Goal: Task Accomplishment & Management: Use online tool/utility

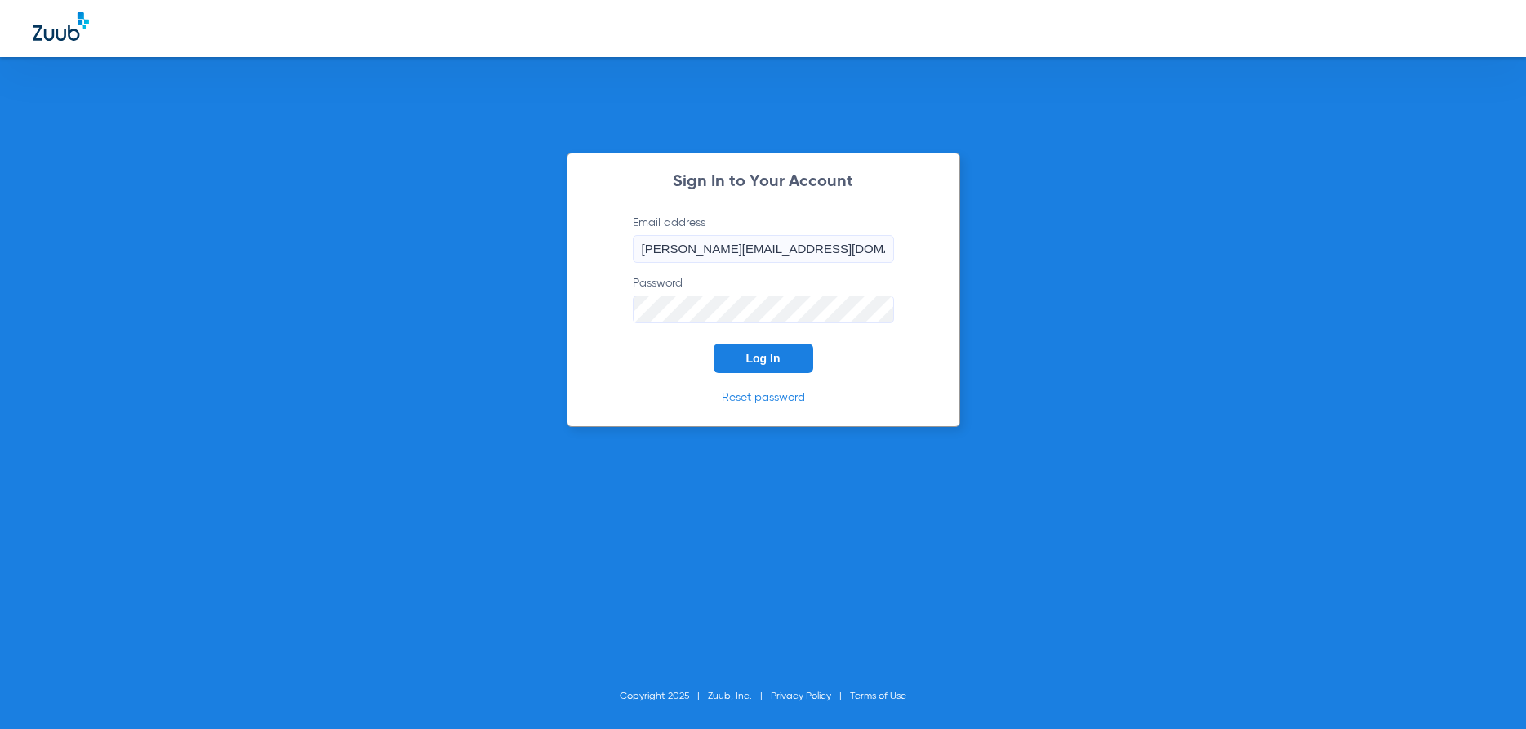
click at [769, 365] on span "Log In" at bounding box center [763, 358] width 34 height 13
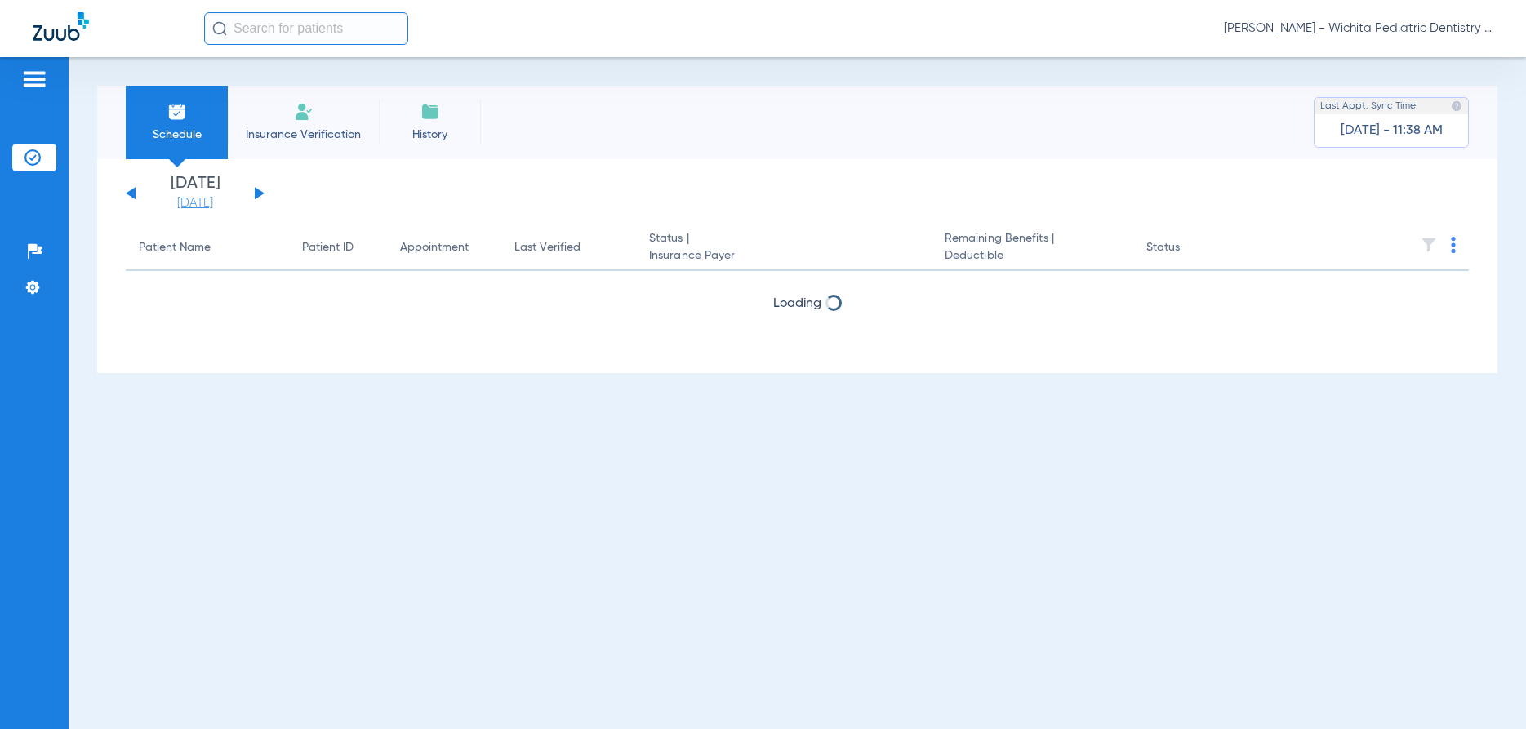
click at [204, 206] on link "[DATE]" at bounding box center [195, 203] width 98 height 16
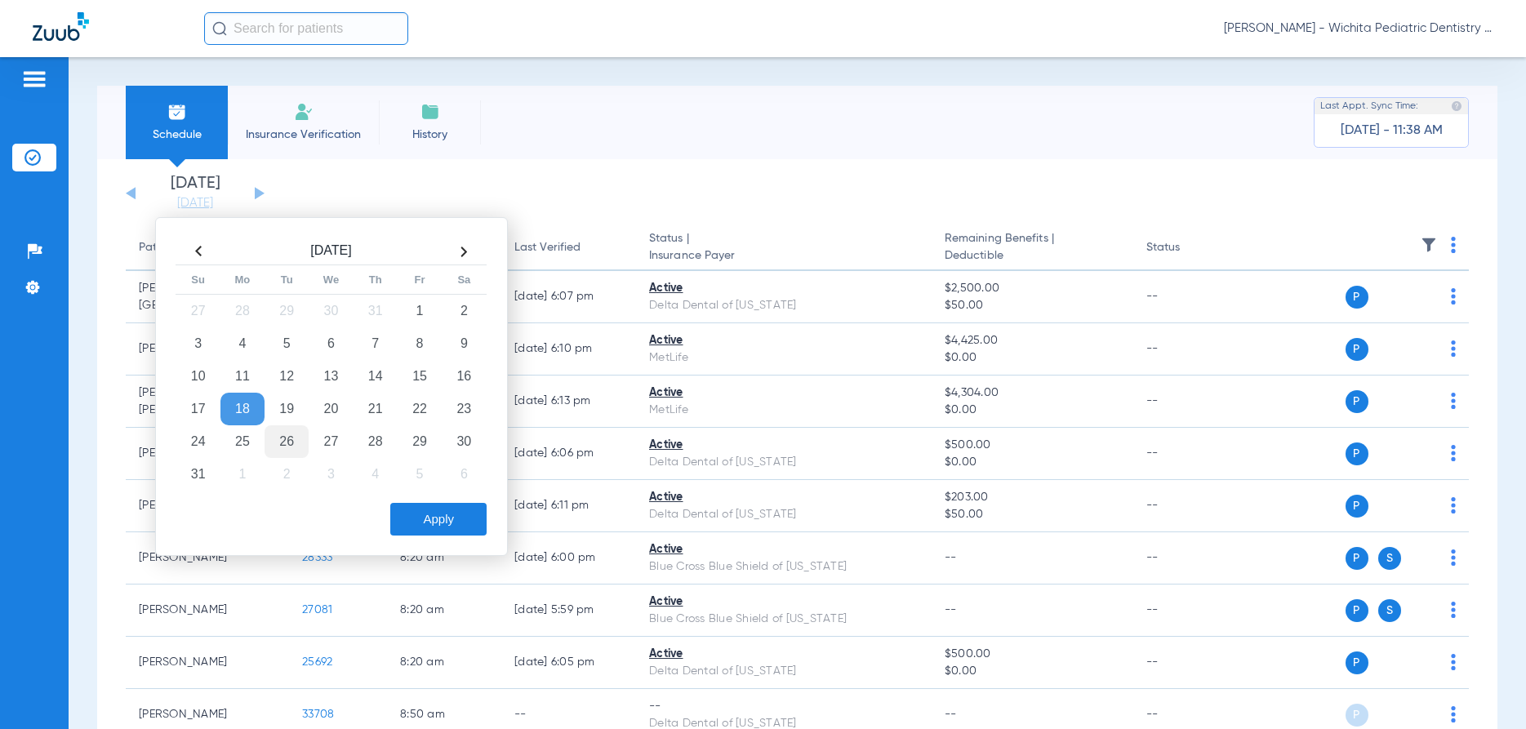
click at [309, 425] on td "26" at bounding box center [287, 441] width 44 height 33
drag, startPoint x: 506, startPoint y: 479, endPoint x: 455, endPoint y: 474, distance: 50.9
click at [503, 477] on div "[DATE] Su Mo Tu We Th Fr Sa 27 28 29 30 31 1 2 3 4 5 6 7 8 9 10 11 12 13 14 15 …" at bounding box center [331, 386] width 353 height 339
click at [455, 523] on button "Apply" at bounding box center [438, 519] width 96 height 33
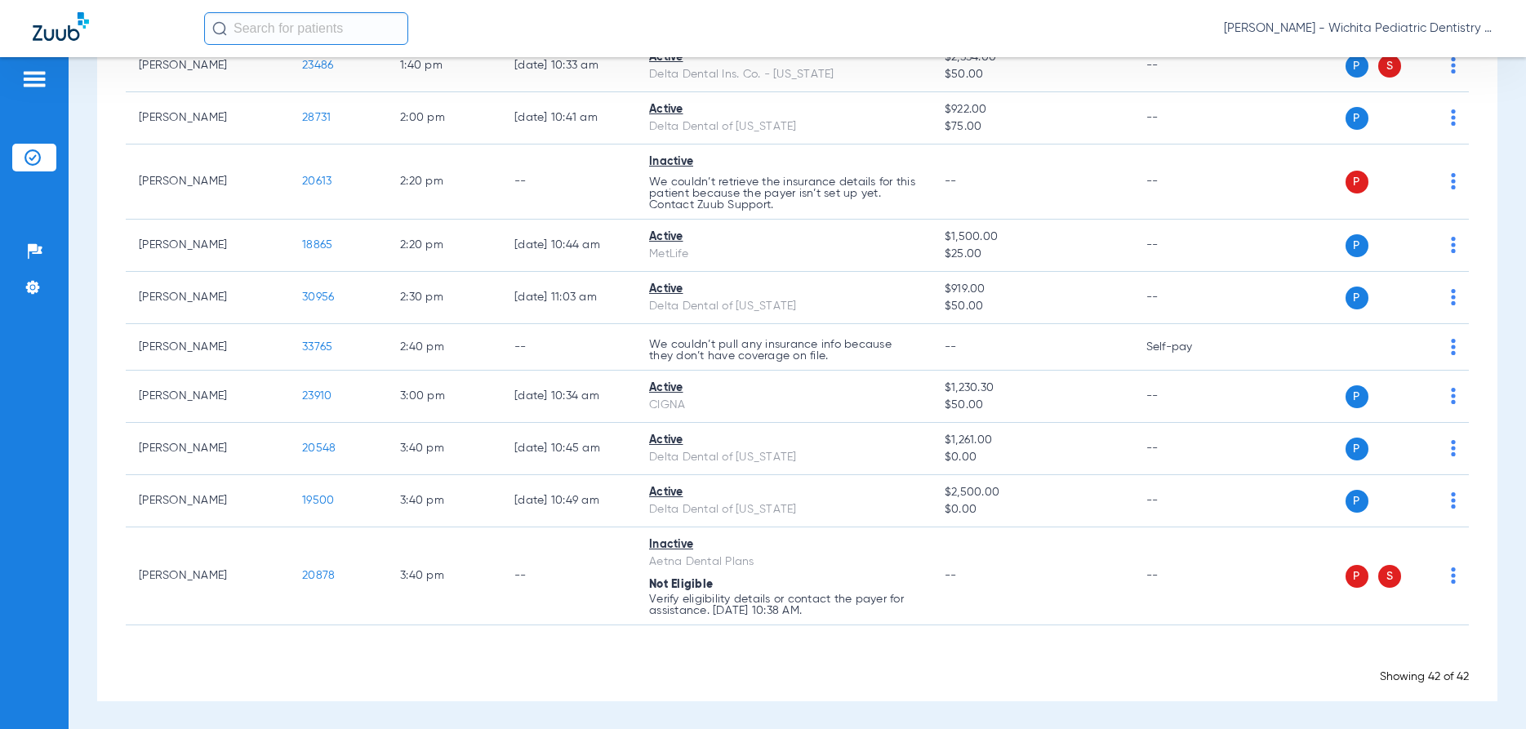
scroll to position [2082, 0]
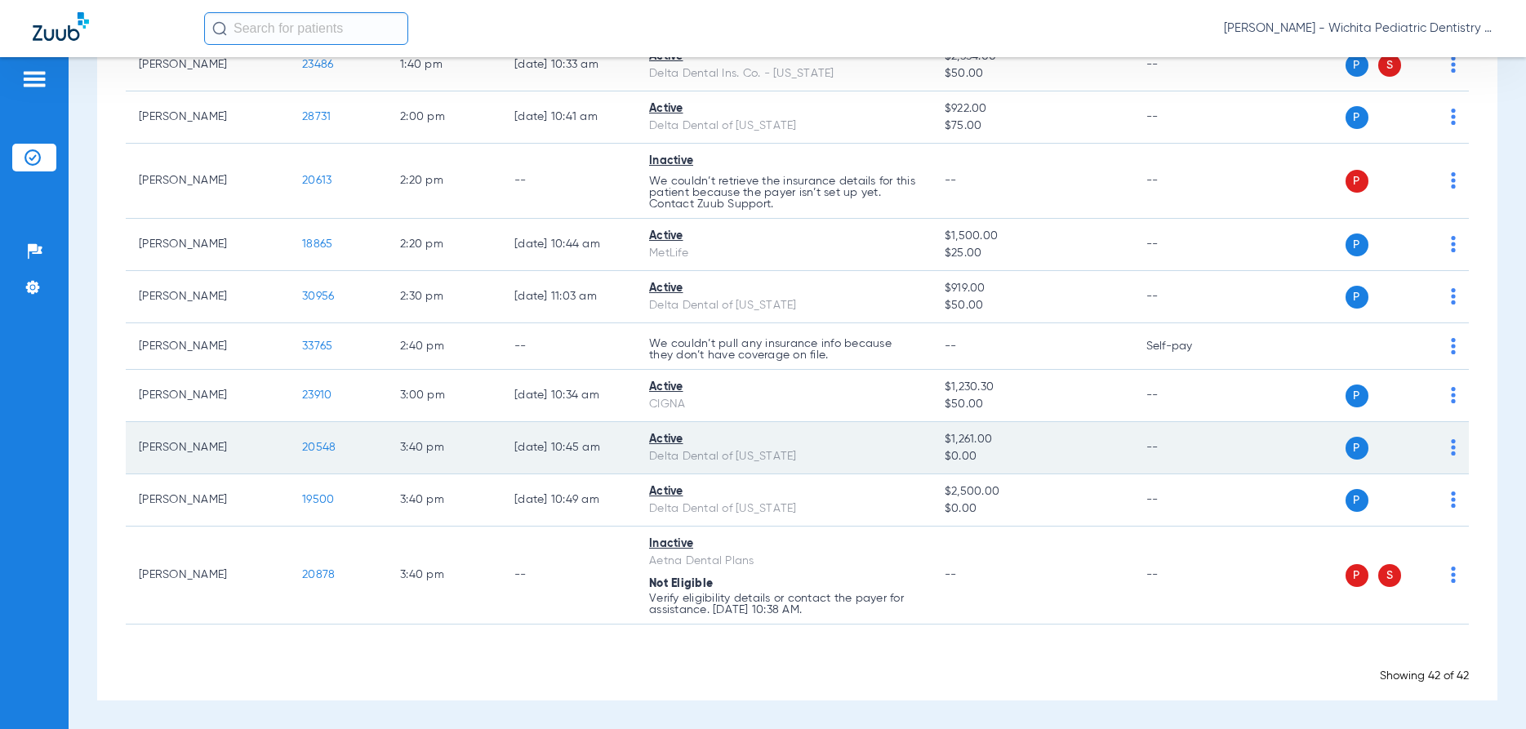
click at [334, 446] on td "20548" at bounding box center [338, 448] width 98 height 52
click at [319, 448] on span "20548" at bounding box center [318, 447] width 33 height 11
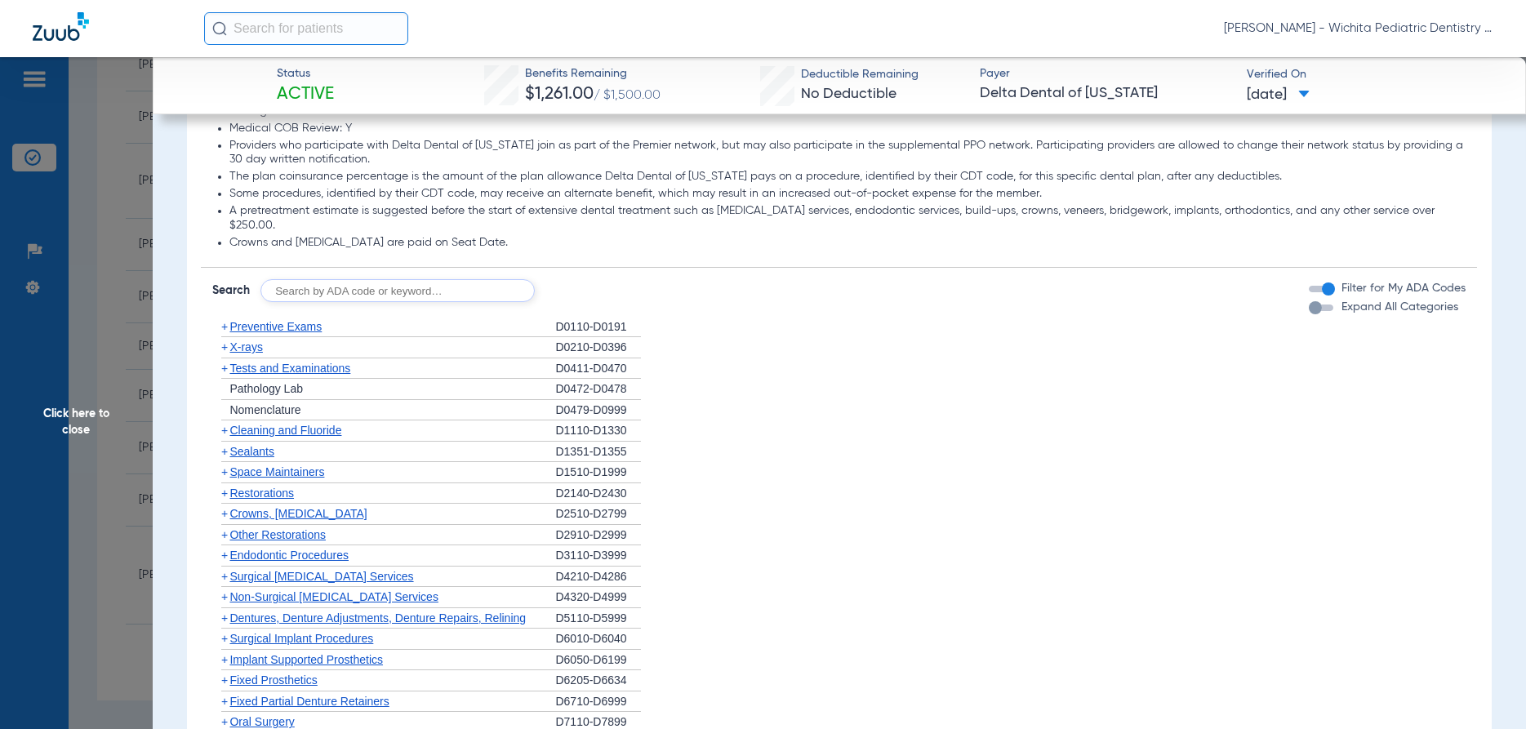
scroll to position [1019, 0]
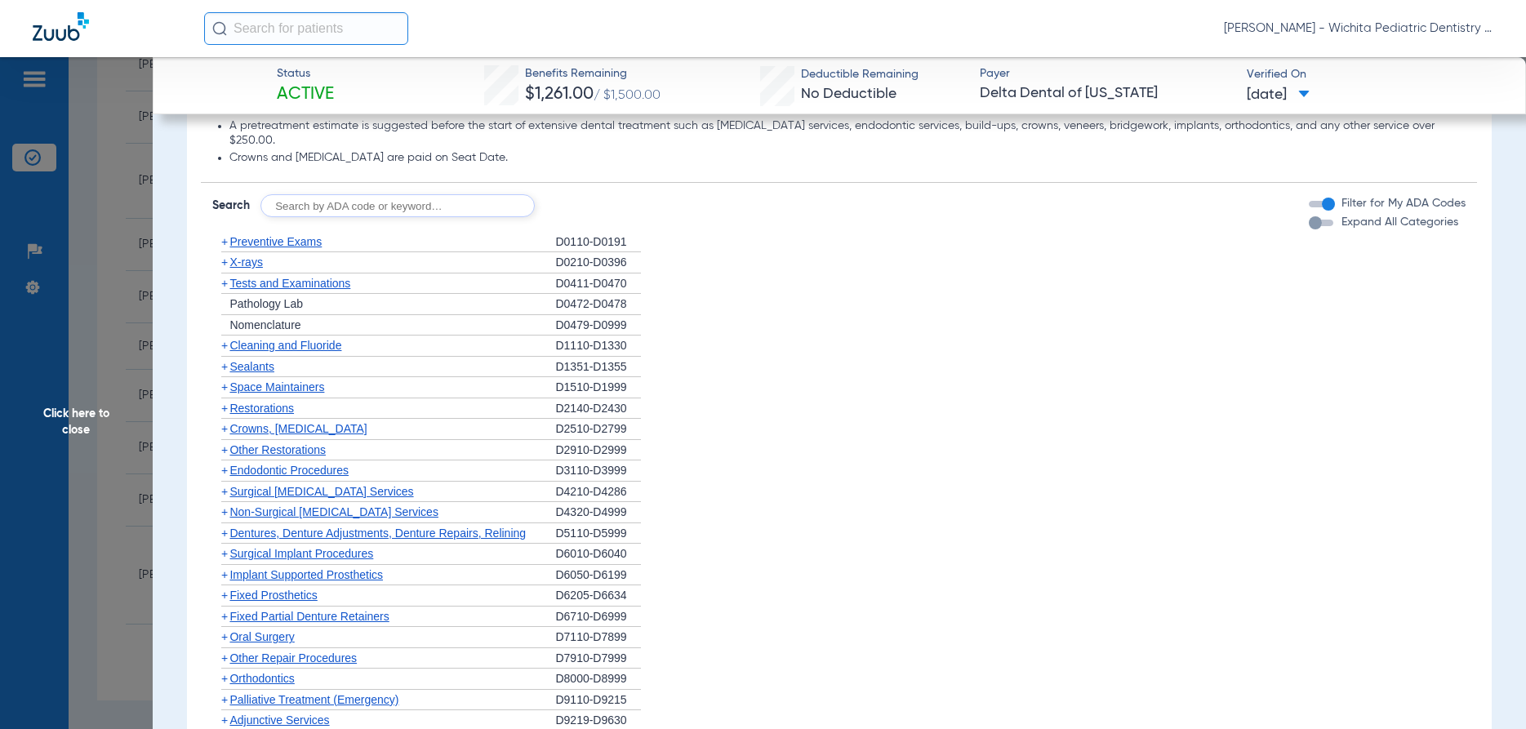
click at [241, 256] on span "X-rays" at bounding box center [245, 262] width 33 height 13
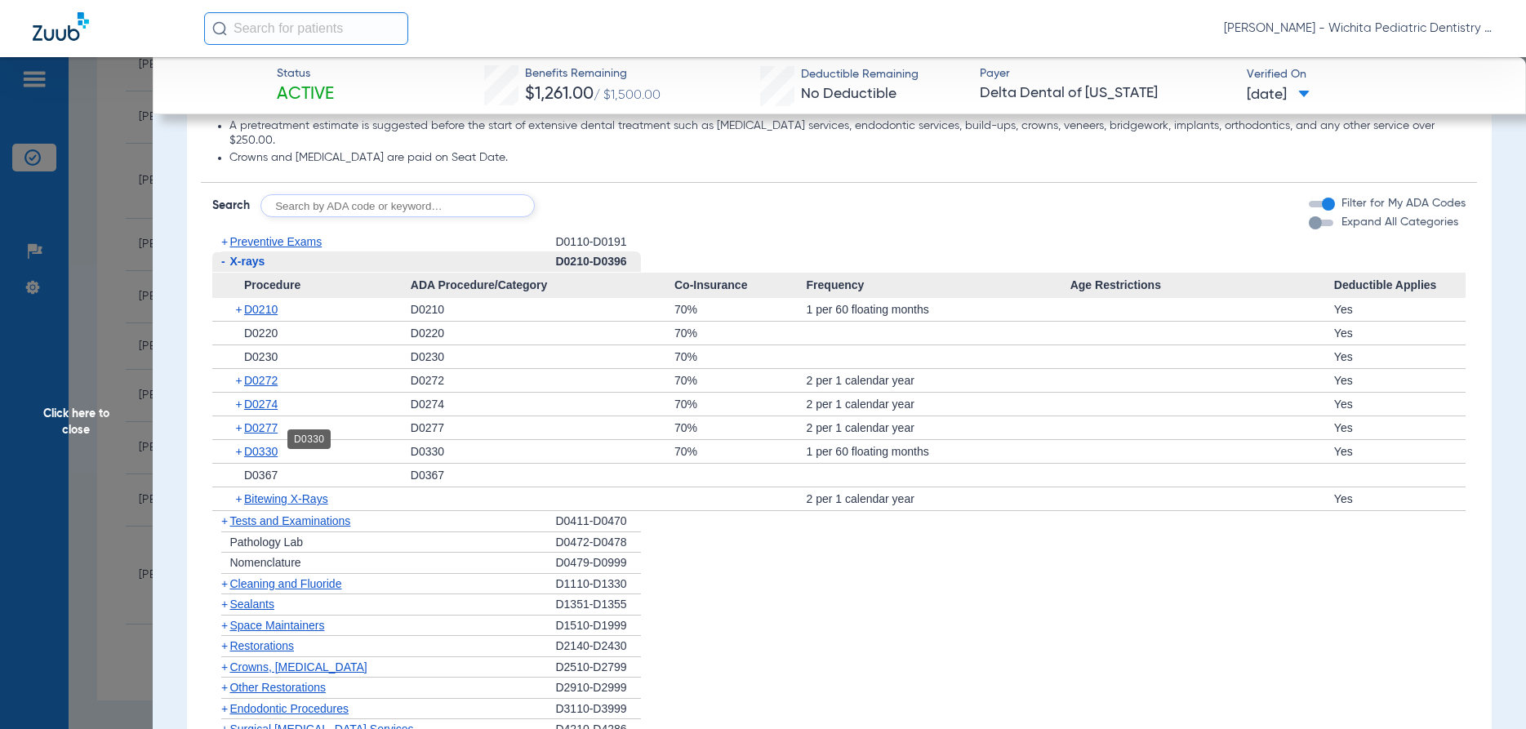
click at [267, 445] on span "D0330" at bounding box center [260, 451] width 33 height 13
